Goal: Task Accomplishment & Management: Manage account settings

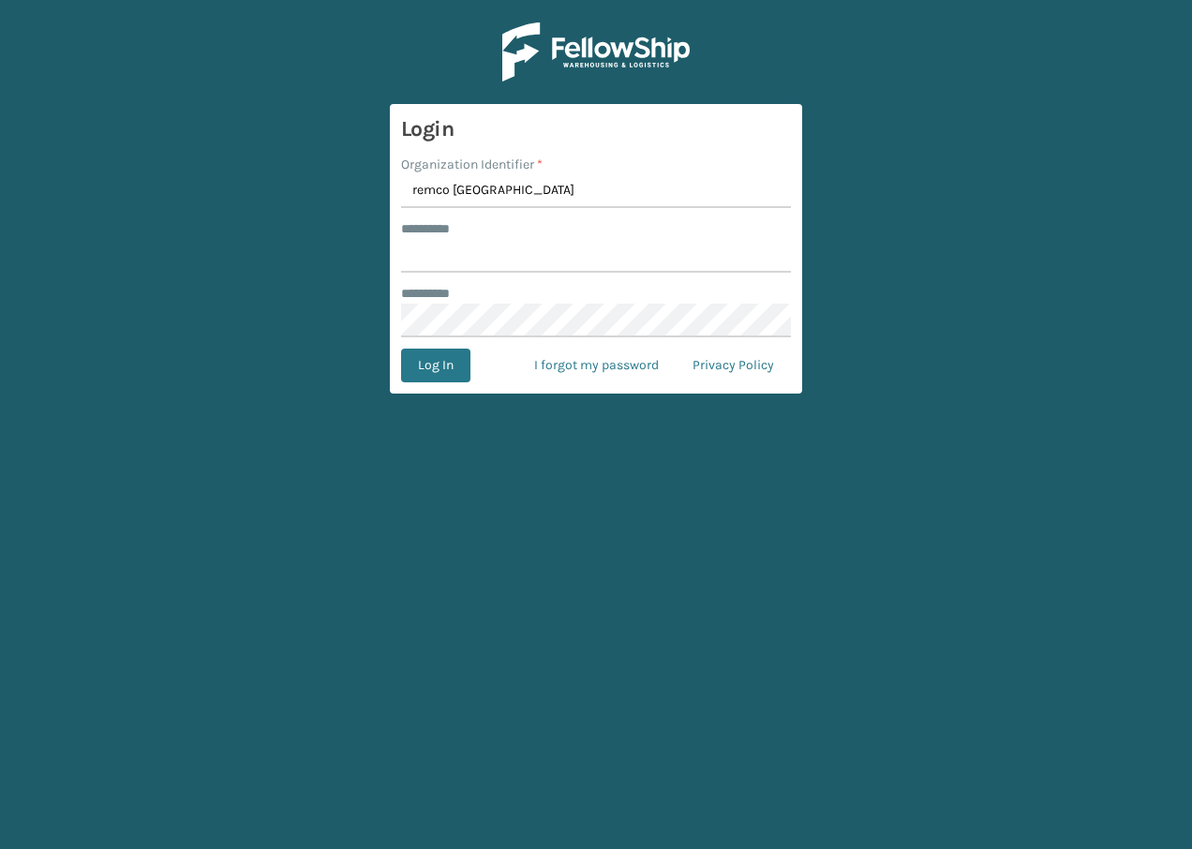
type input "remco [GEOGRAPHIC_DATA]"
click at [470, 243] on input "******** *" at bounding box center [596, 256] width 390 height 34
type input "**********"
click at [401, 348] on button "Log In" at bounding box center [435, 365] width 69 height 34
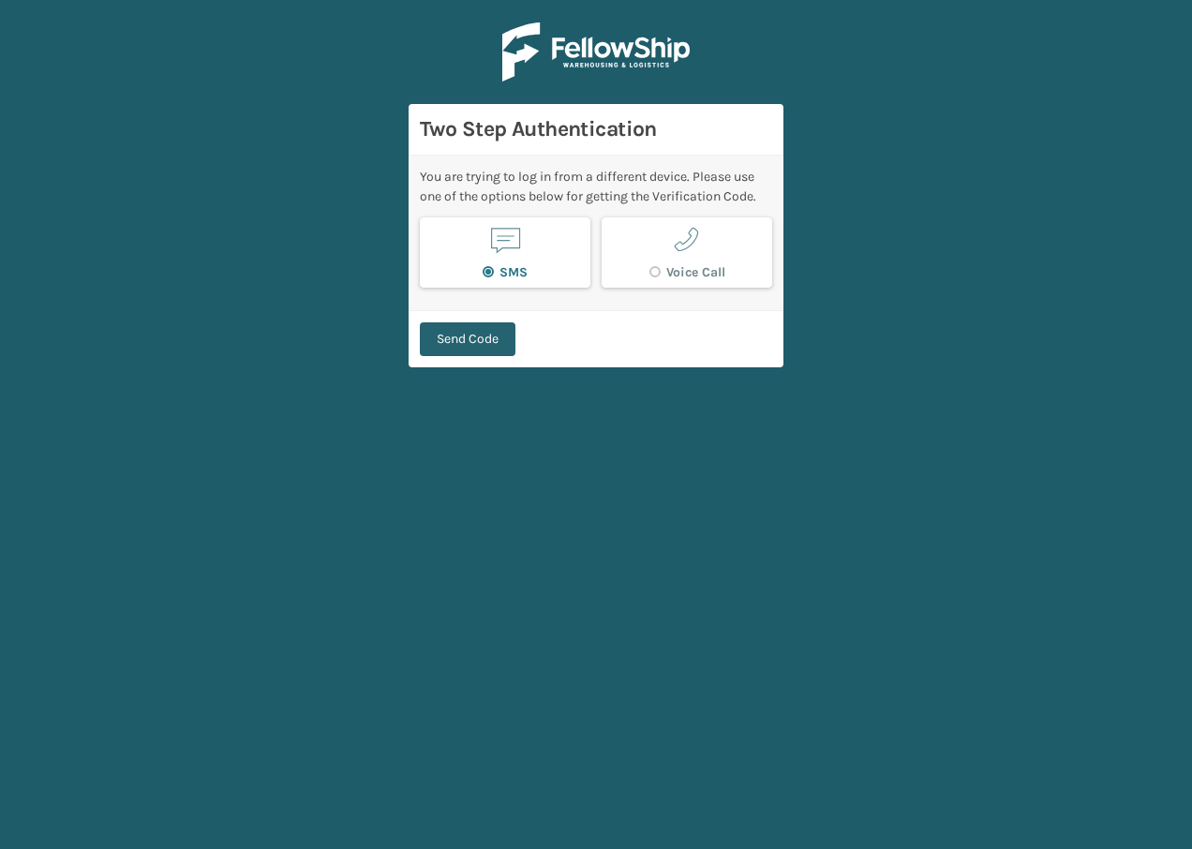
click at [492, 343] on button "Send Code" at bounding box center [468, 339] width 96 height 34
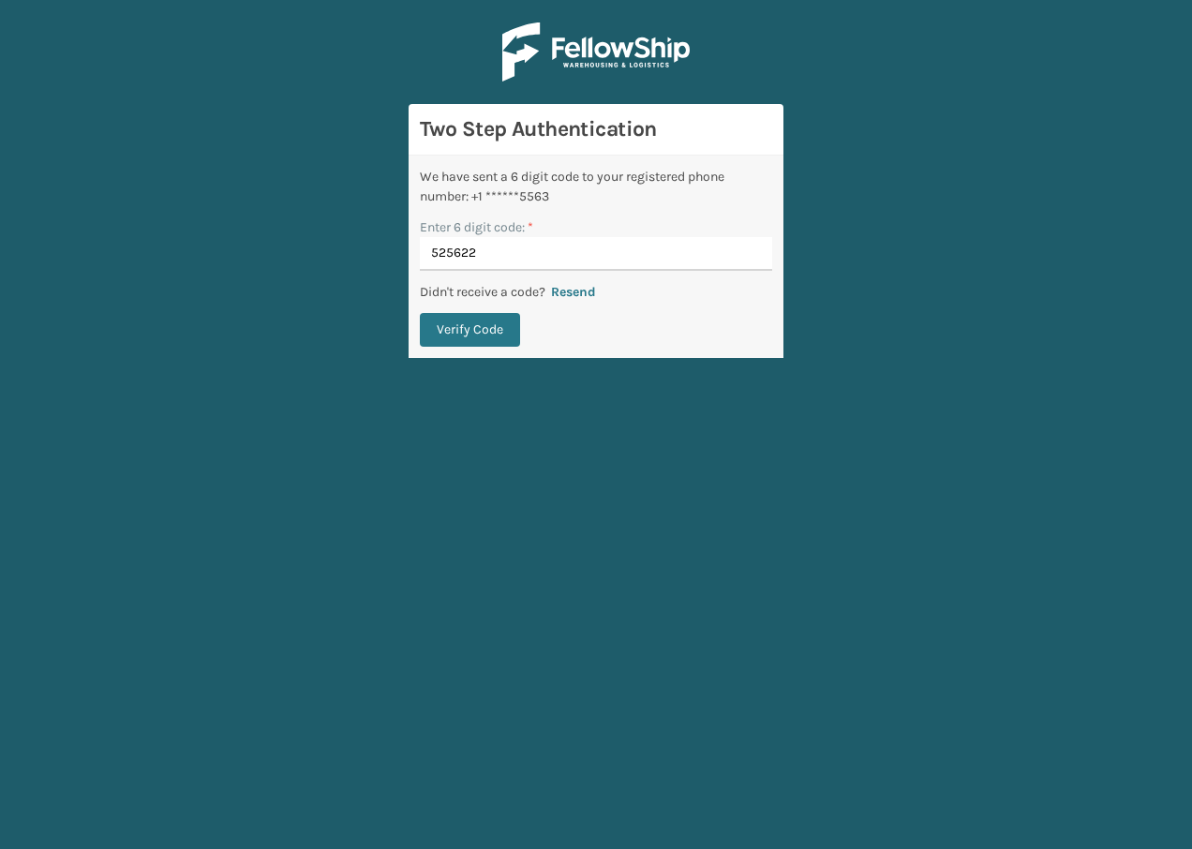
type input "525622"
click at [420, 313] on button "Verify Code" at bounding box center [470, 330] width 100 height 34
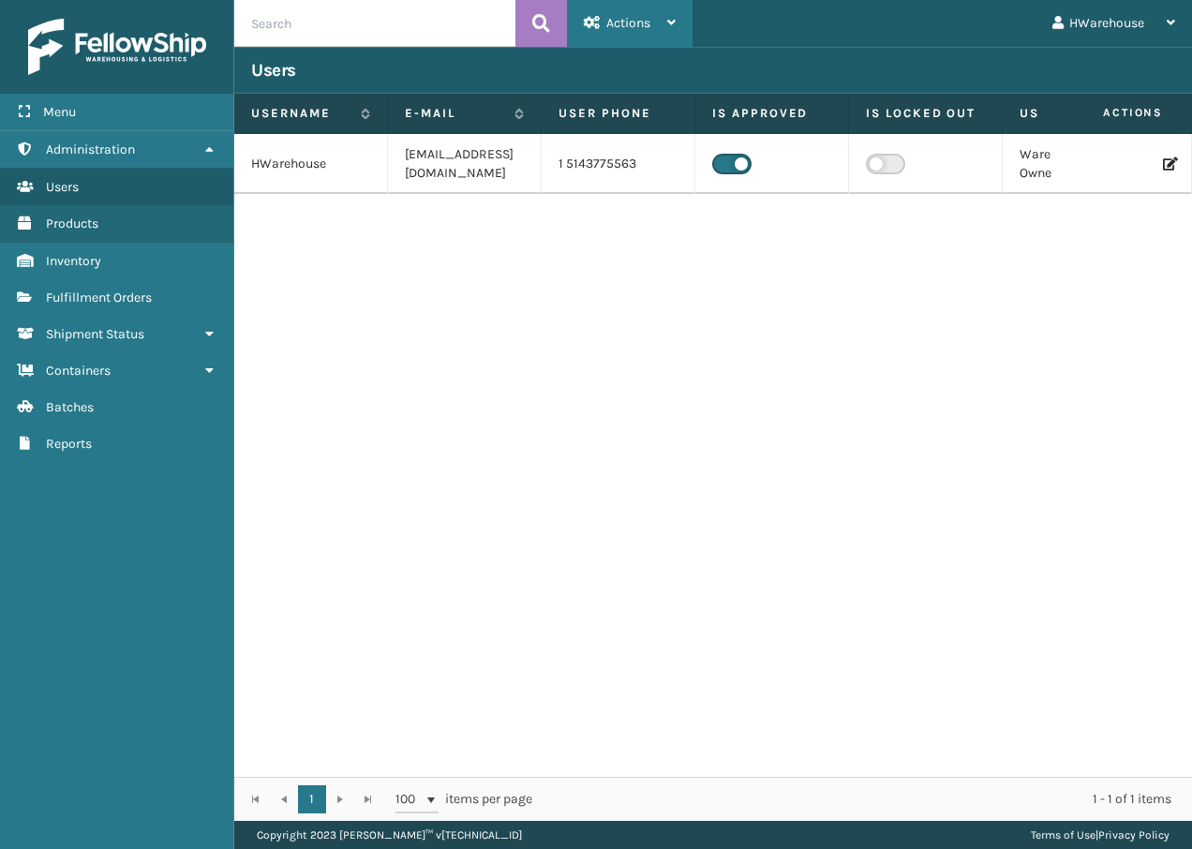
click at [625, 23] on span "Actions" at bounding box center [628, 23] width 44 height 16
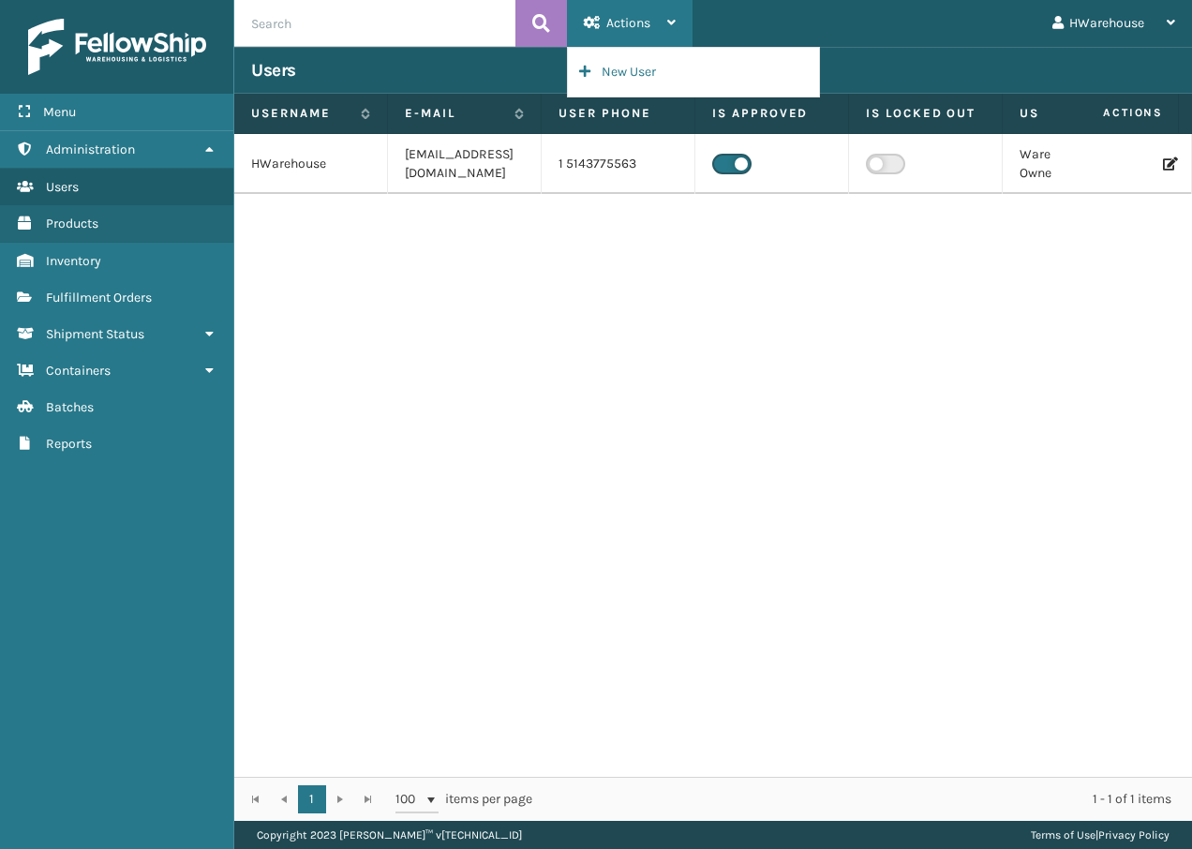
click at [624, 35] on div "Actions" at bounding box center [630, 23] width 92 height 47
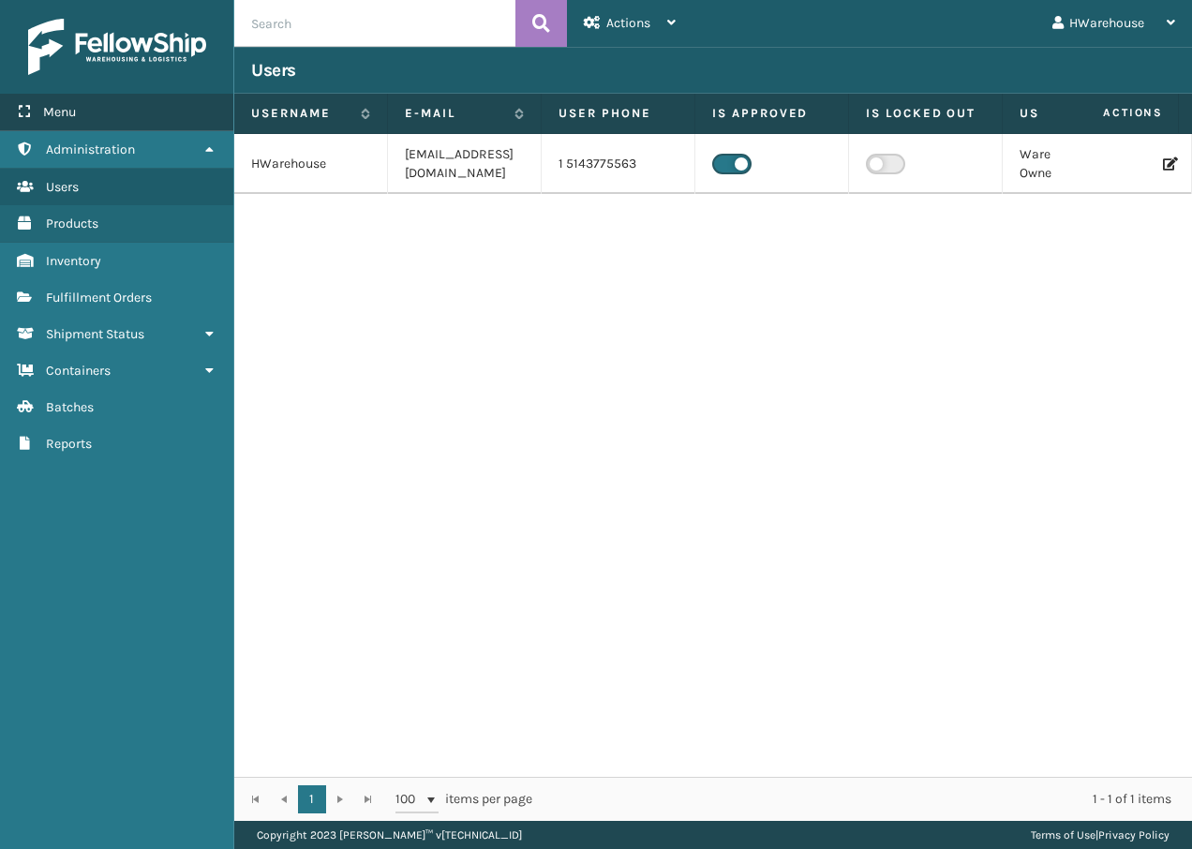
click at [90, 117] on div "Menu" at bounding box center [116, 112] width 233 height 37
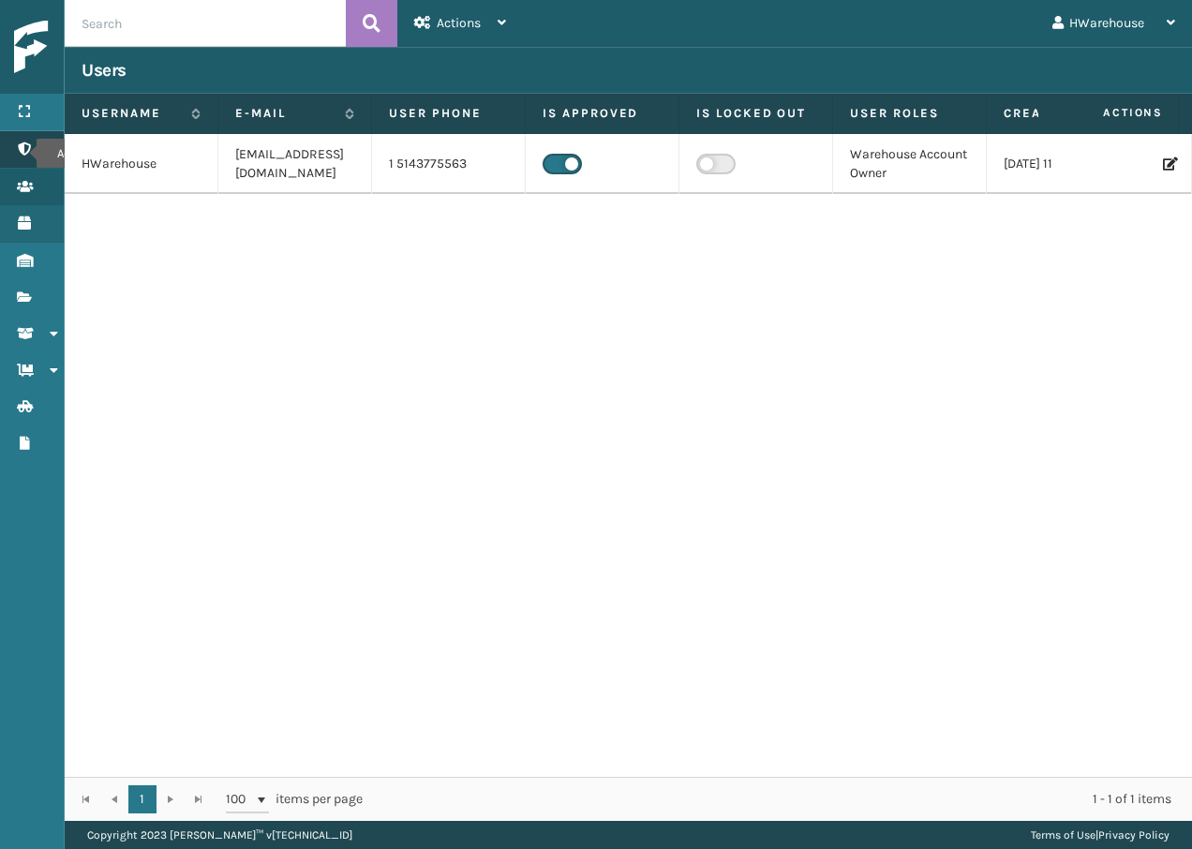
click at [24, 154] on icon "Administration" at bounding box center [24, 148] width 15 height 13
click at [27, 121] on div "Menu" at bounding box center [32, 112] width 64 height 37
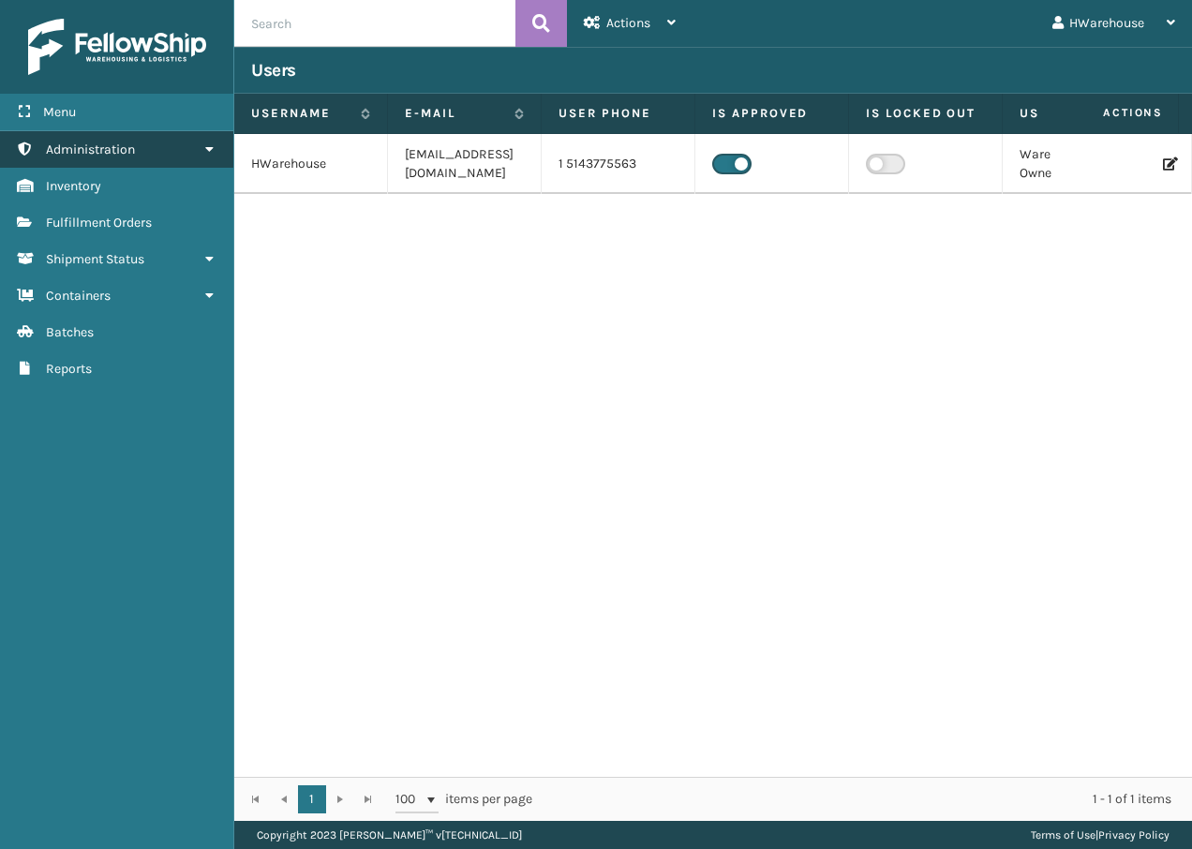
click at [126, 148] on span "Administration" at bounding box center [90, 149] width 89 height 16
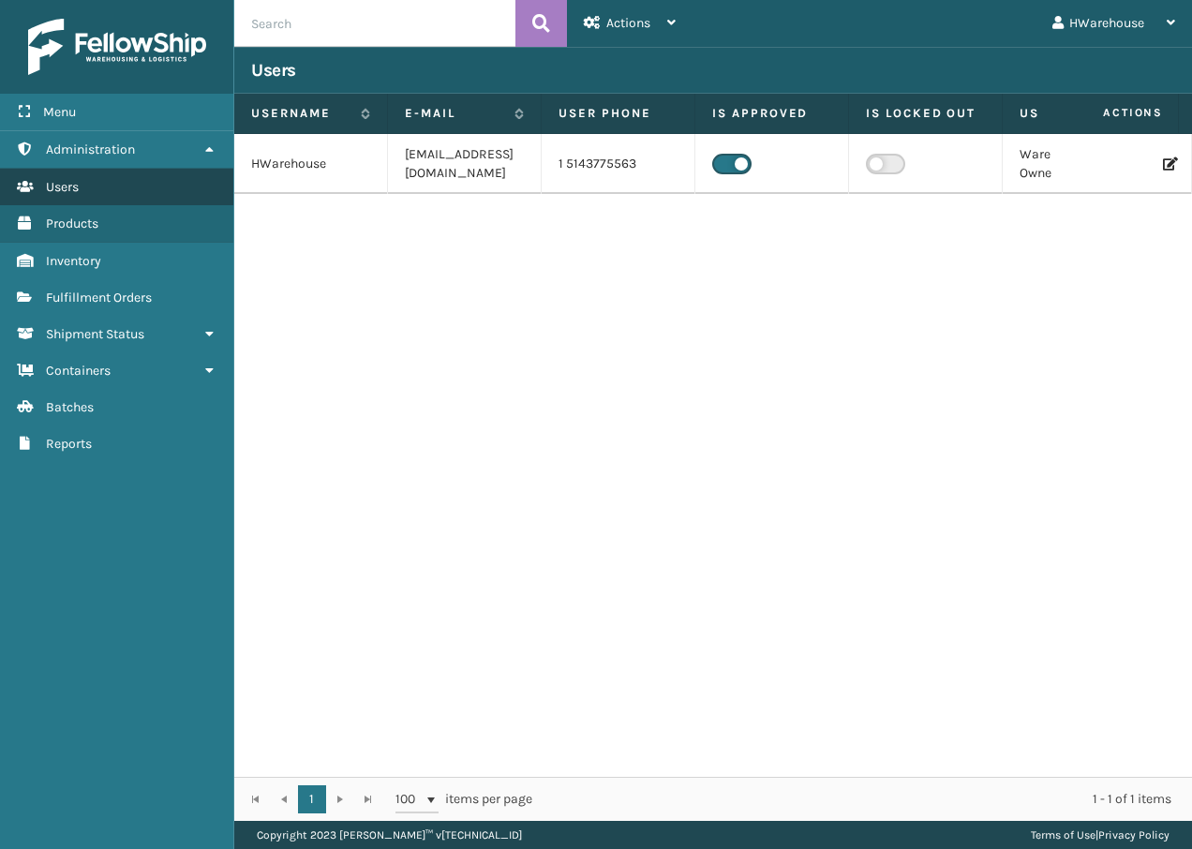
click at [115, 198] on link "Users" at bounding box center [116, 187] width 233 height 37
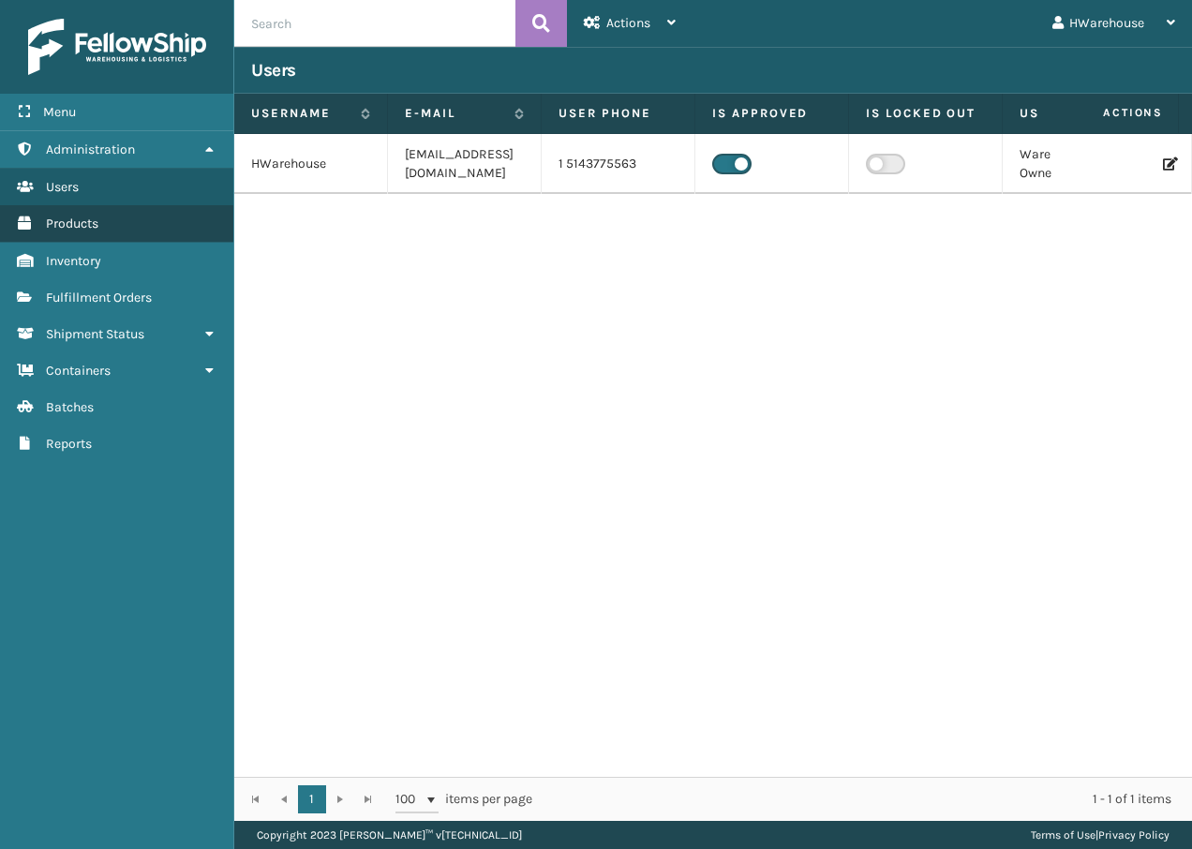
click at [106, 222] on link "Products" at bounding box center [116, 223] width 233 height 37
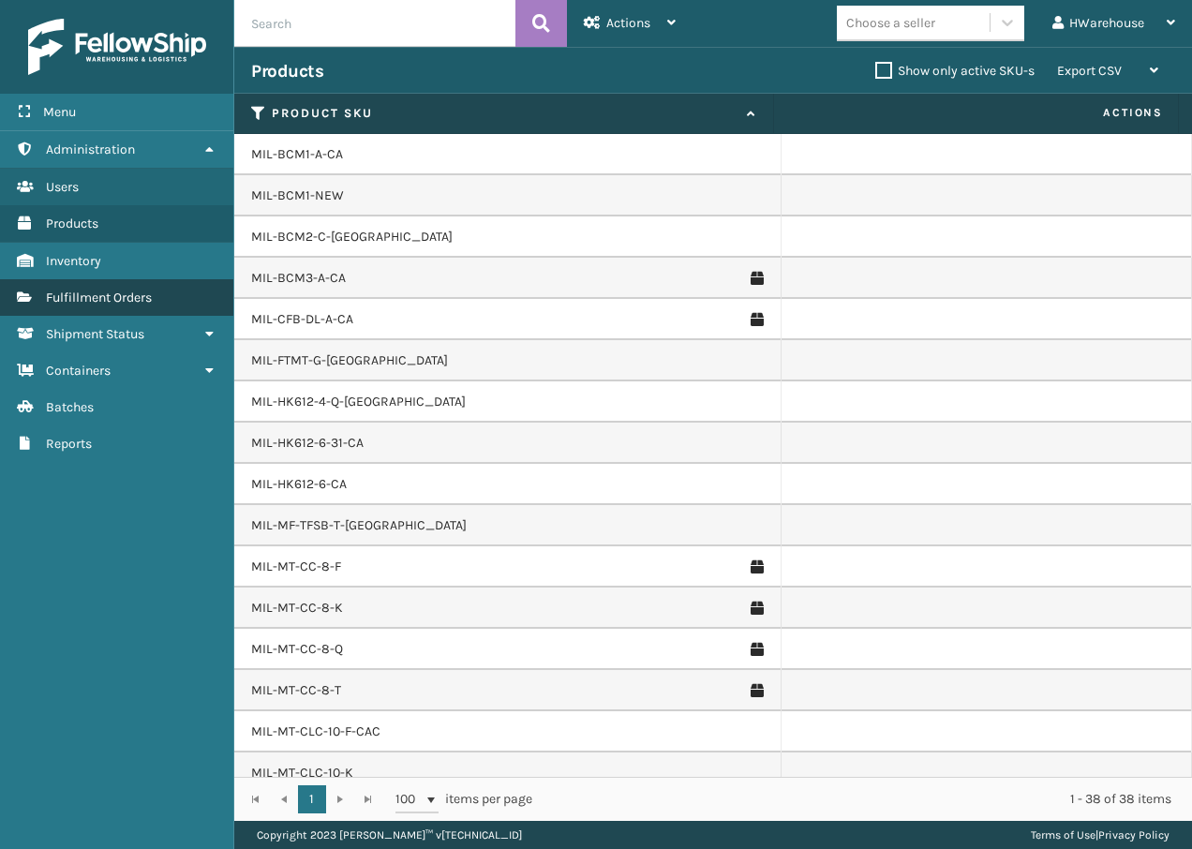
click at [121, 303] on span "Fulfillment Orders" at bounding box center [99, 297] width 106 height 16
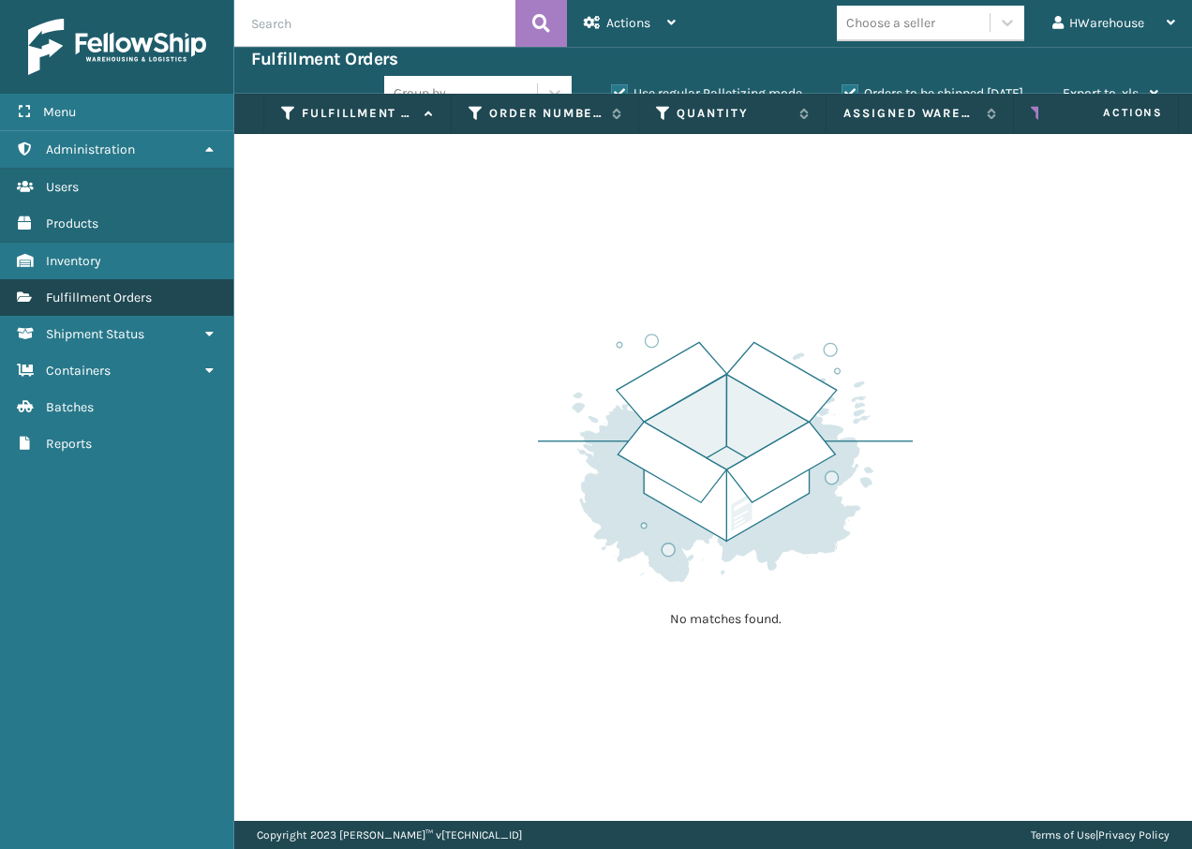
checkbox input "true"
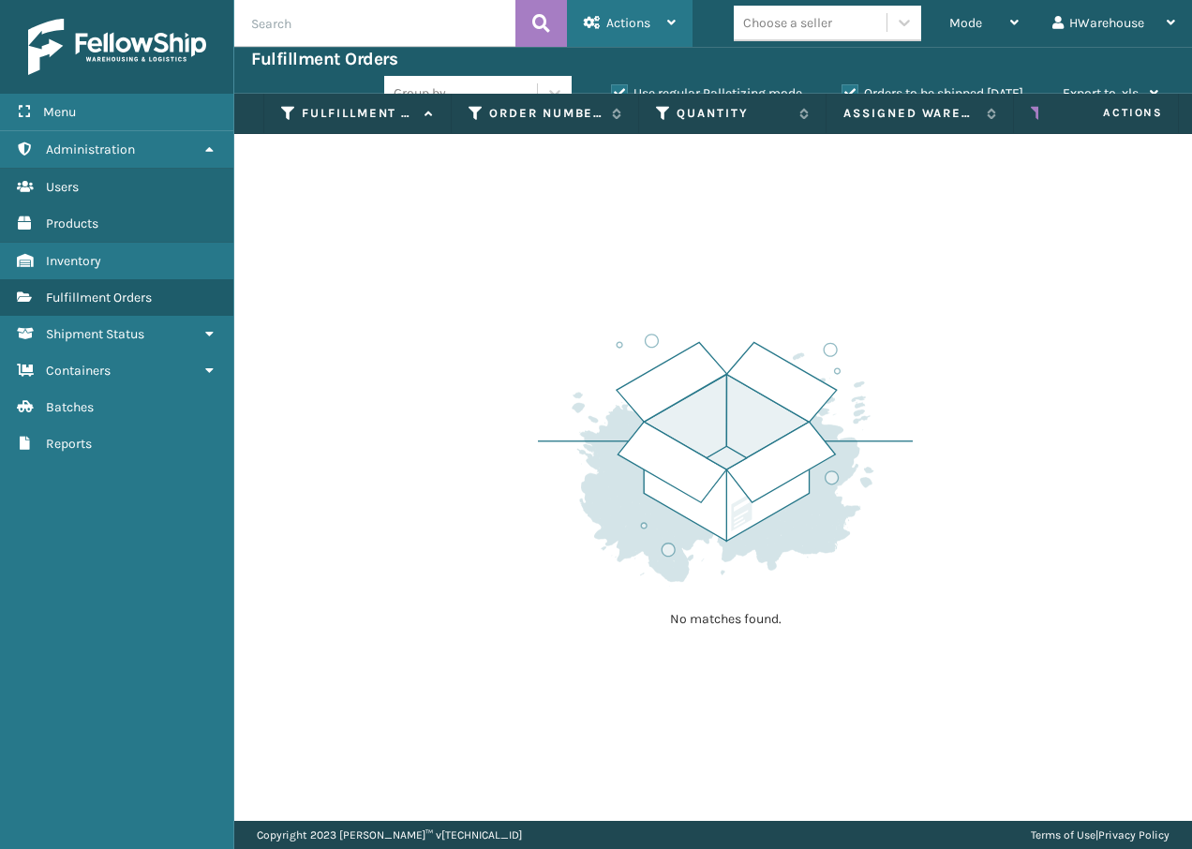
click at [612, 26] on span "Actions" at bounding box center [628, 23] width 44 height 16
